Goal: Task Accomplishment & Management: Manage account settings

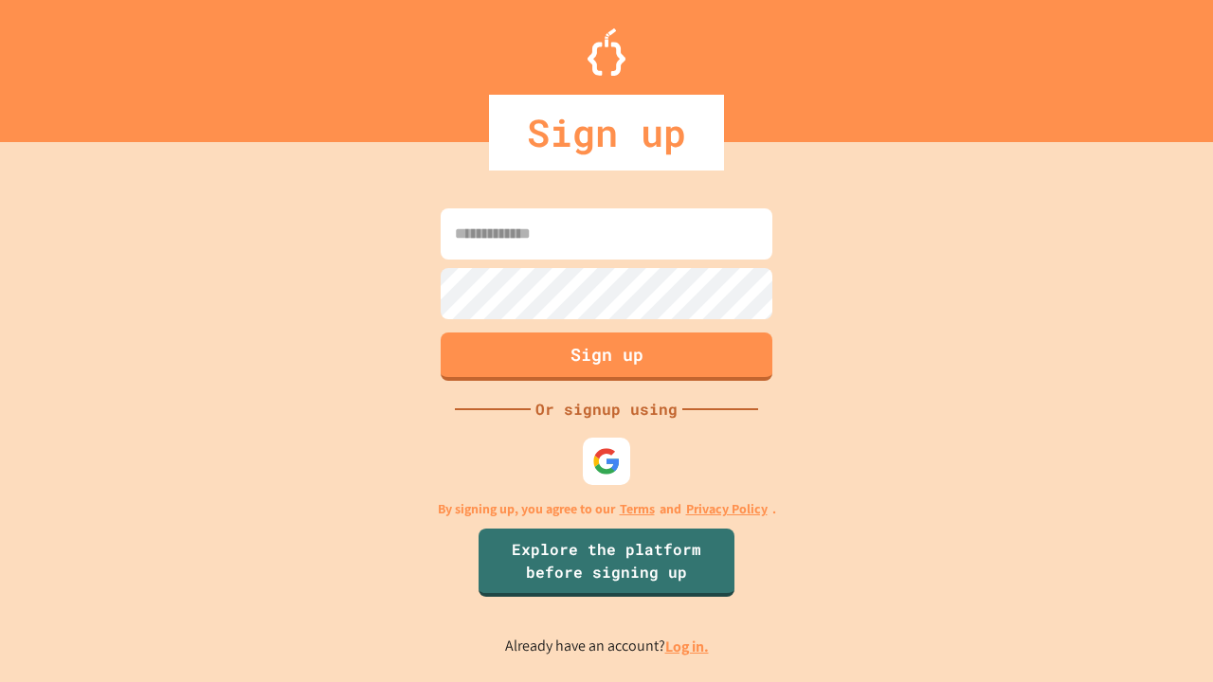
click at [688, 646] on link "Log in." at bounding box center [687, 647] width 44 height 20
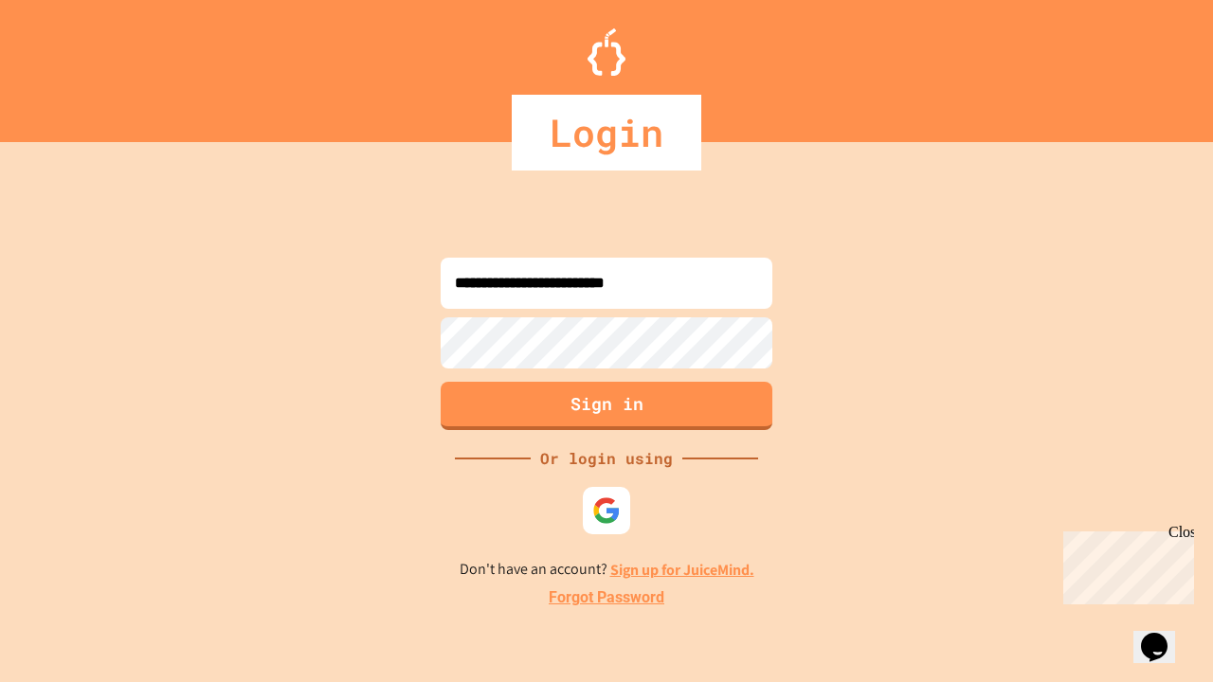
type input "**********"
